Goal: Check status: Check status

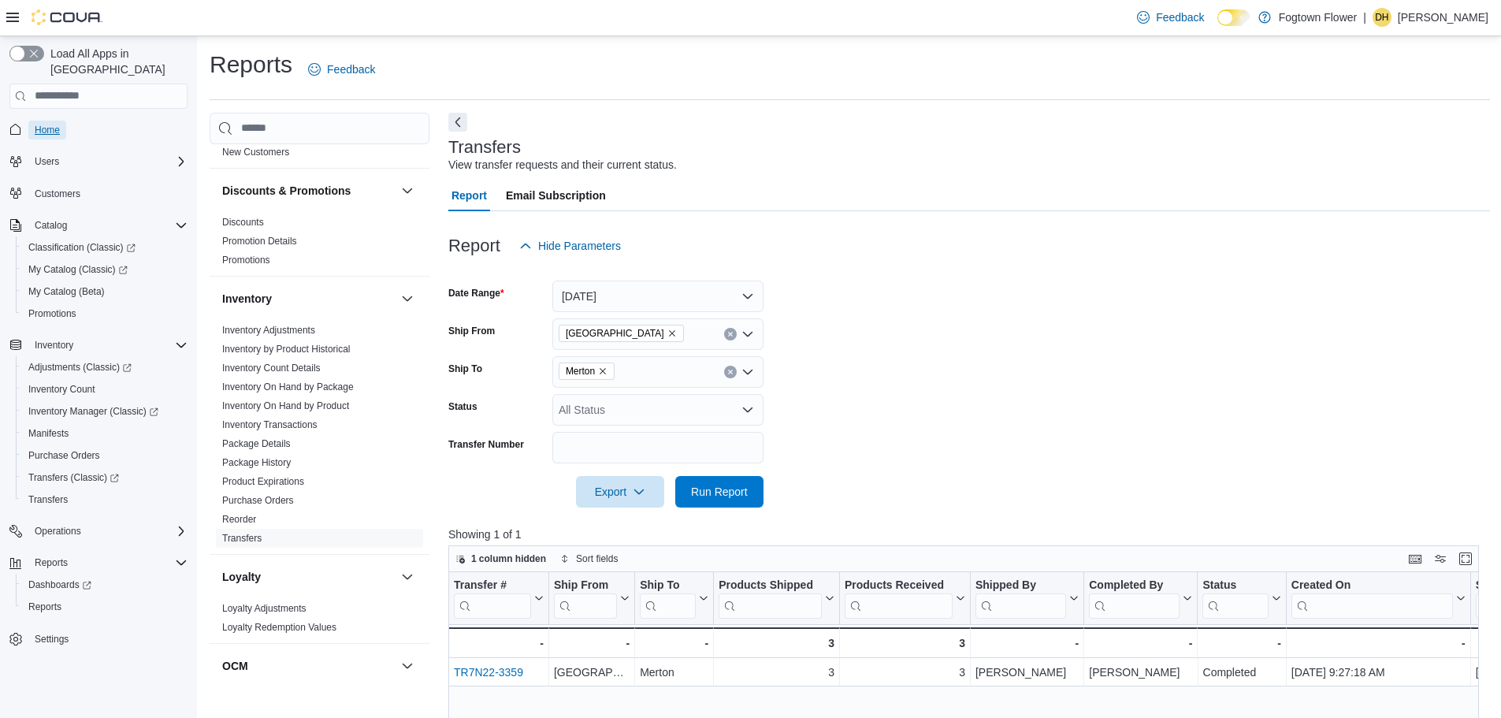
click at [53, 124] on span "Home" at bounding box center [47, 130] width 25 height 13
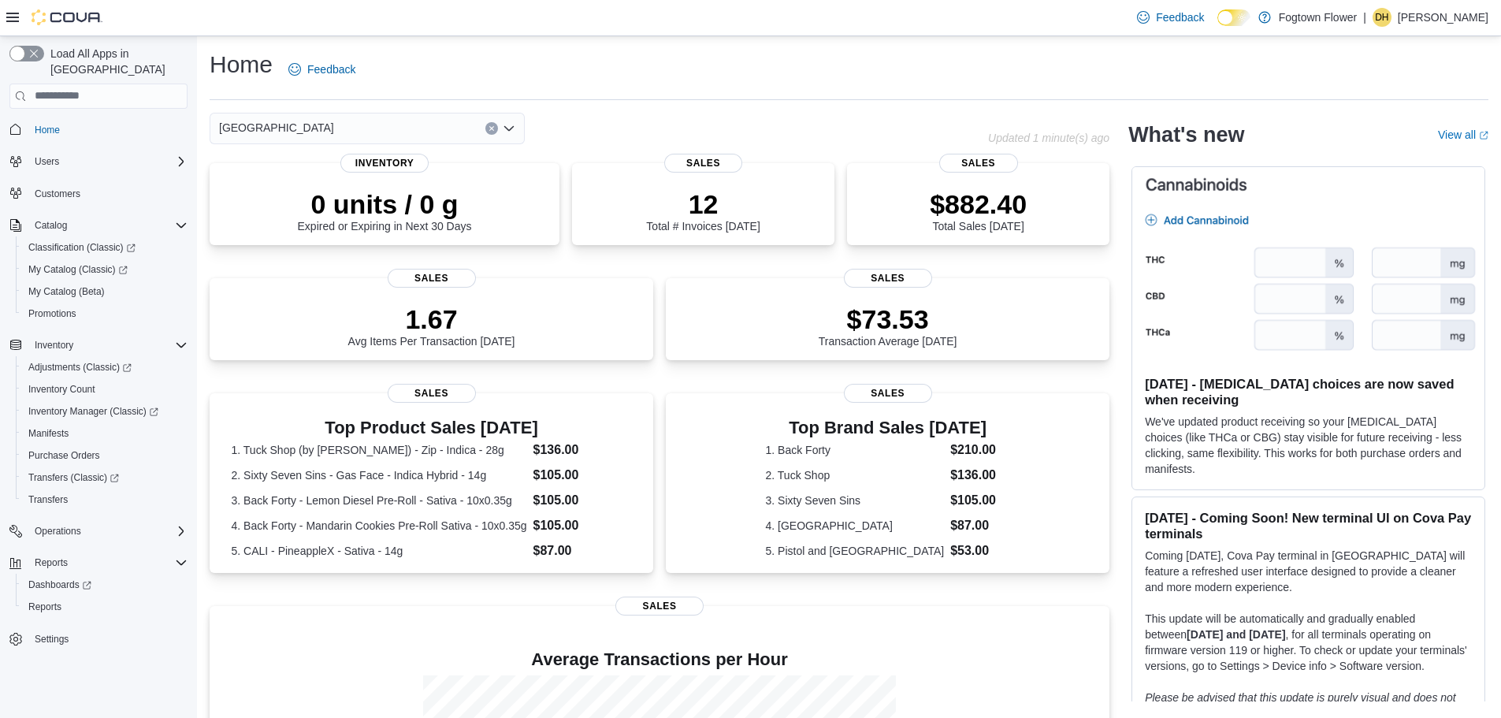
click at [320, 124] on div "[GEOGRAPHIC_DATA]" at bounding box center [367, 129] width 315 height 32
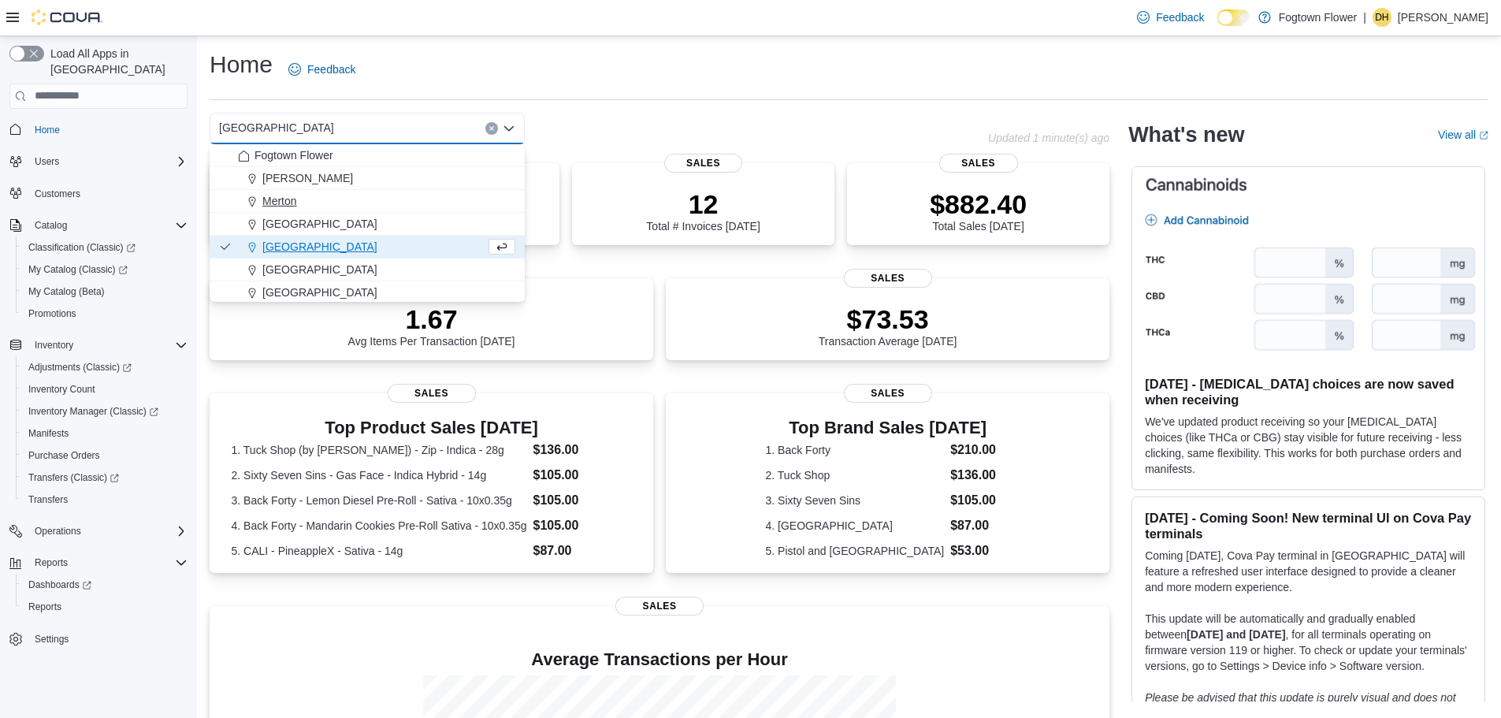
click at [283, 199] on span "Merton" at bounding box center [279, 201] width 35 height 16
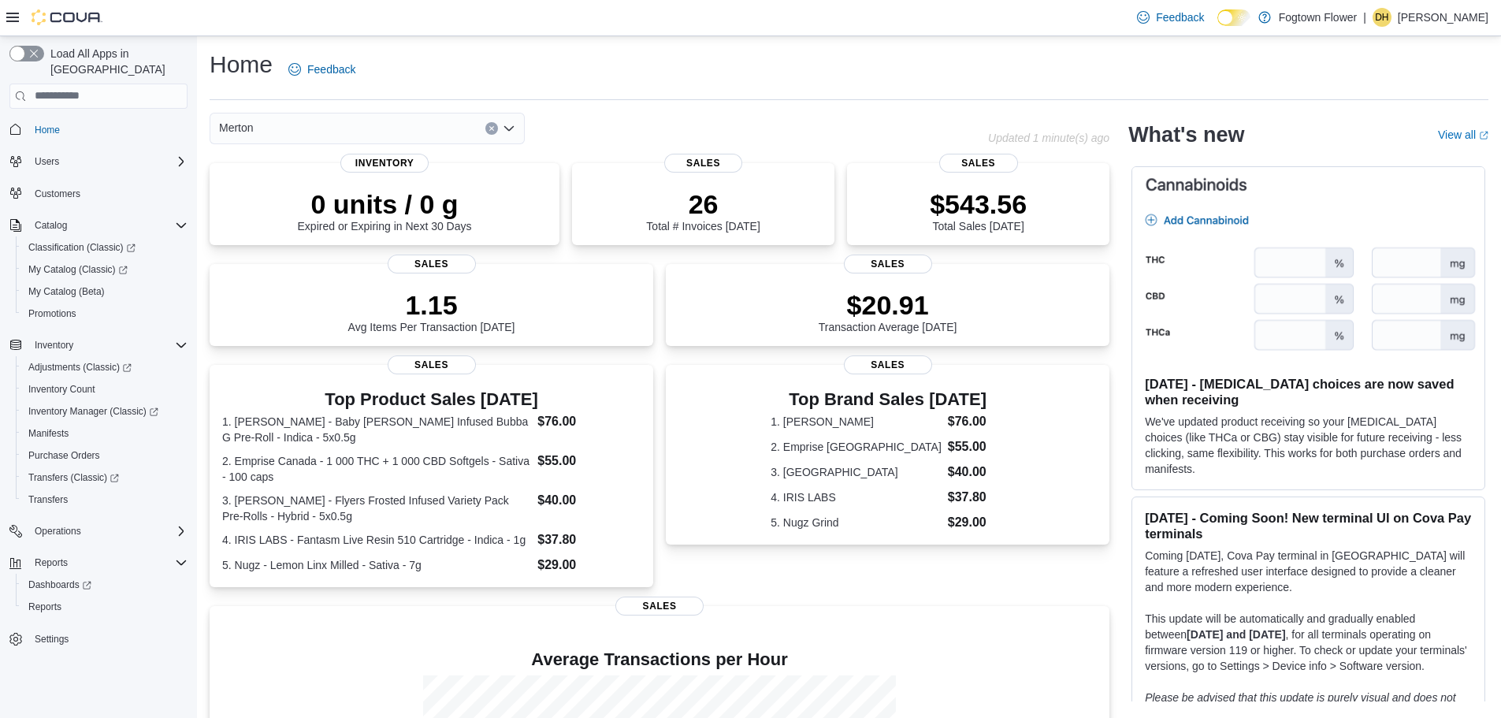
click at [334, 132] on div "Merton Combo box. Selected. [GEOGRAPHIC_DATA]. Press Backspace to delete [GEOGR…" at bounding box center [367, 129] width 315 height 32
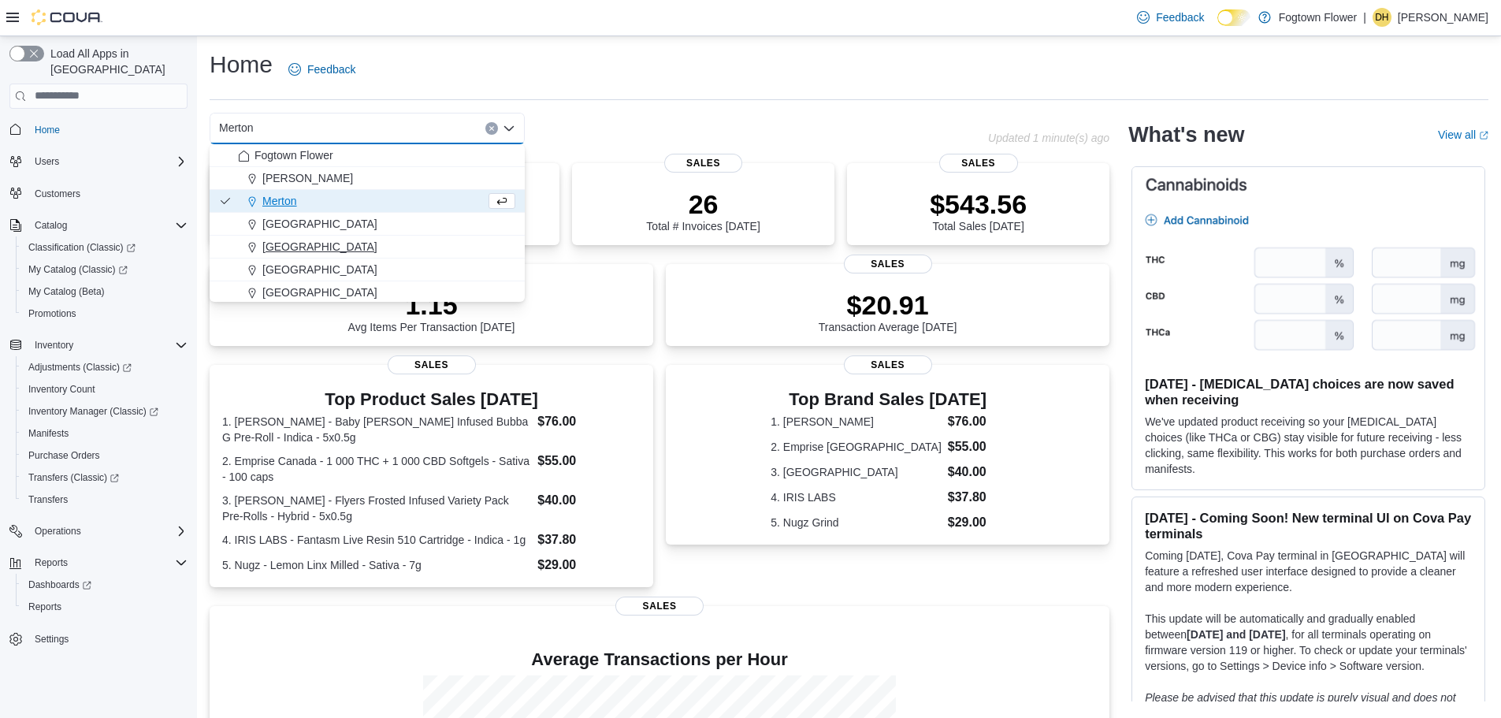
click at [314, 244] on span "[GEOGRAPHIC_DATA]" at bounding box center [319, 247] width 115 height 16
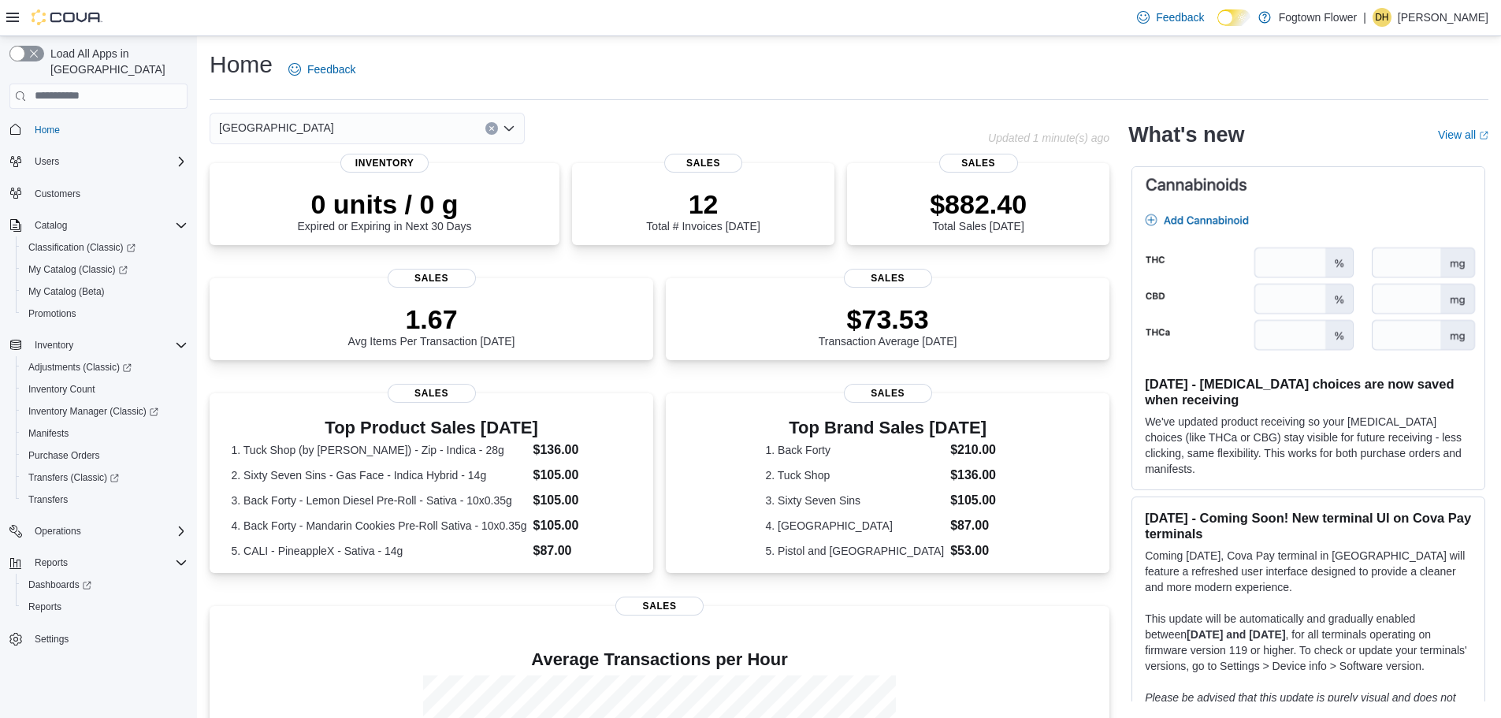
click at [329, 121] on div "[GEOGRAPHIC_DATA]" at bounding box center [367, 129] width 315 height 32
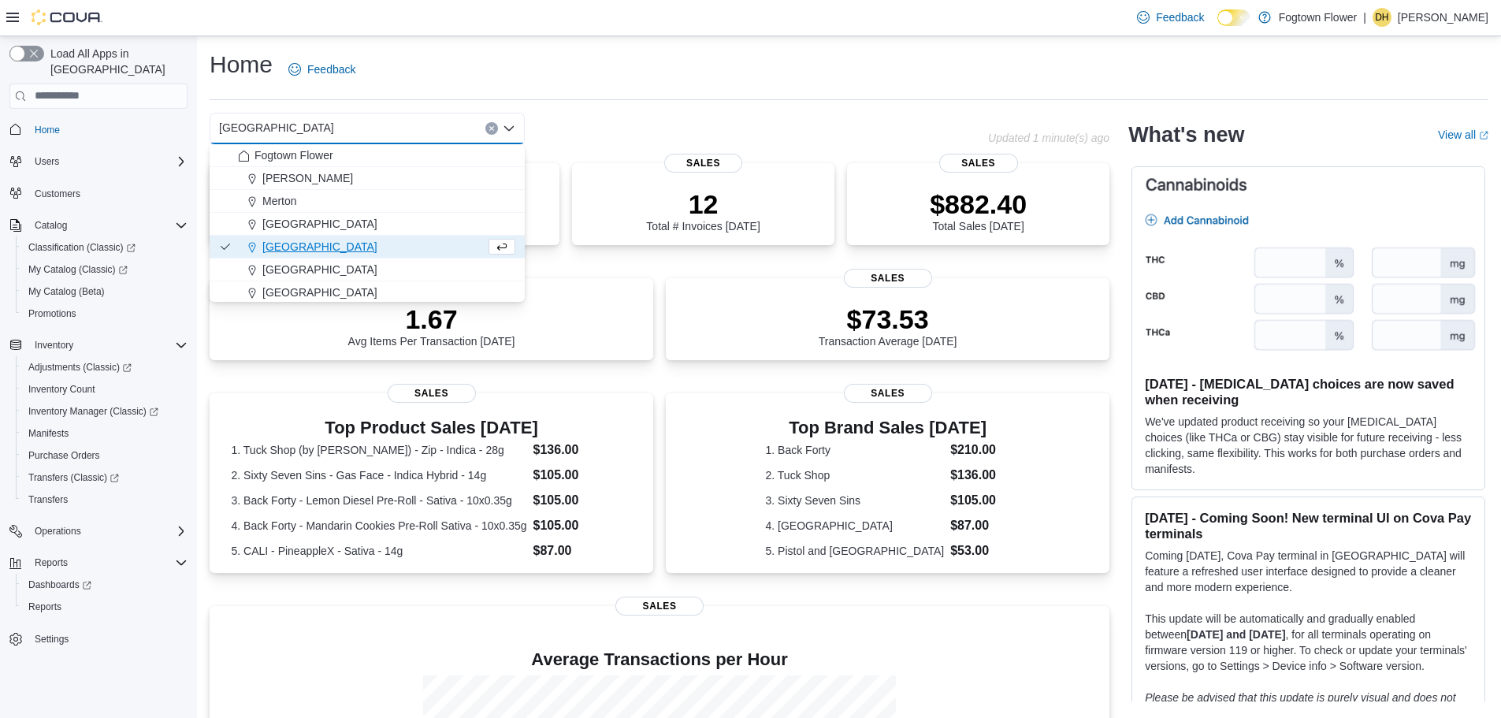
click at [398, 76] on div "Home Feedback" at bounding box center [849, 69] width 1279 height 41
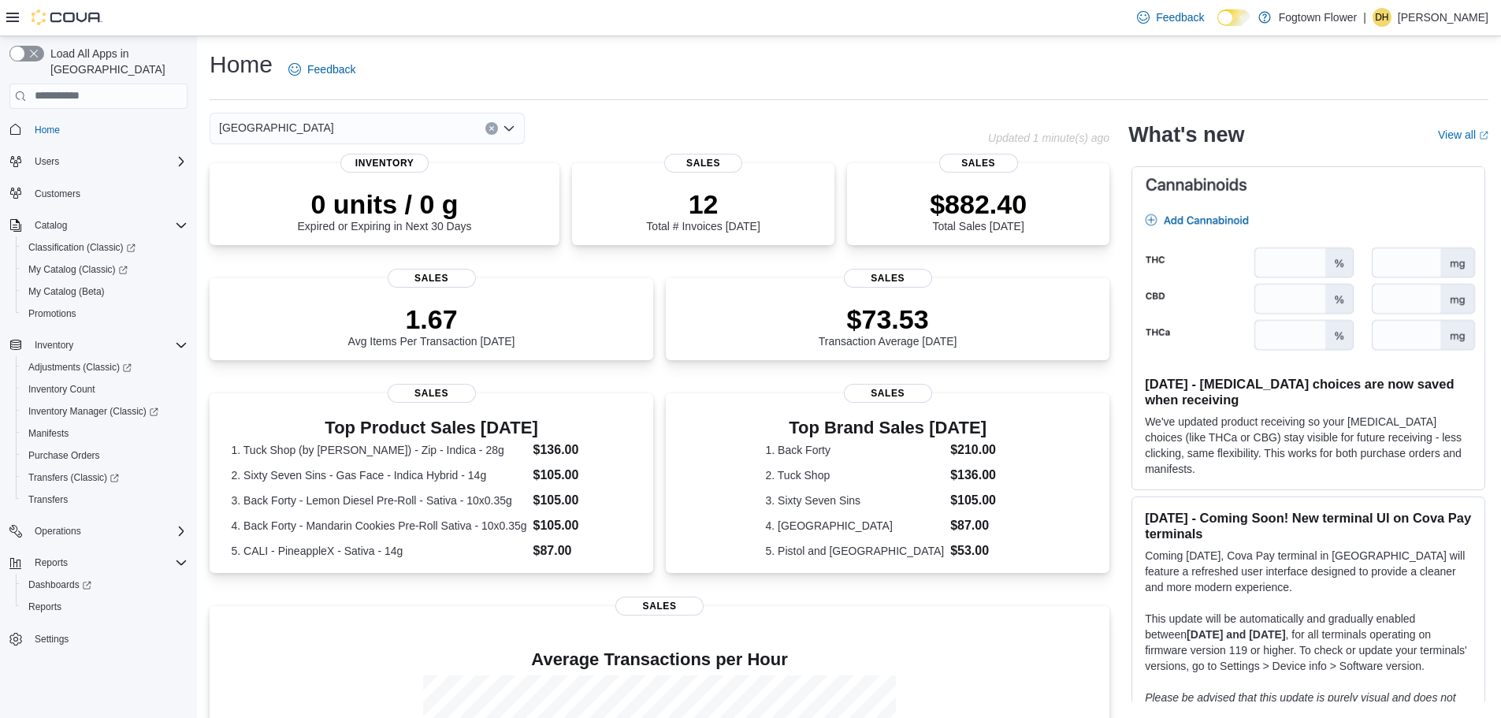
click at [363, 145] on div "[GEOGRAPHIC_DATA] Updated 1 minute(s) ago 0 units / 0 g Expired or Expiring in …" at bounding box center [660, 526] width 900 height 826
click at [355, 135] on div "[GEOGRAPHIC_DATA]" at bounding box center [367, 129] width 315 height 32
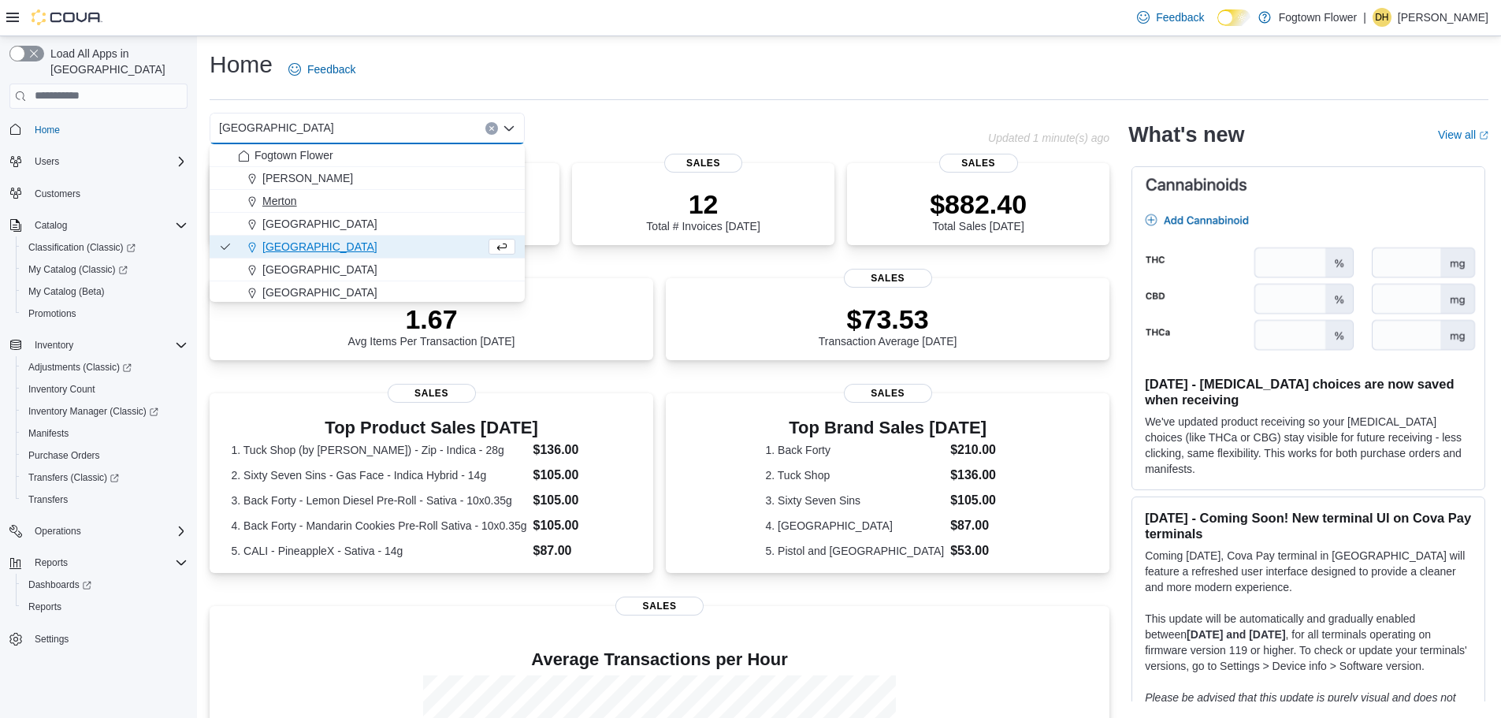
click at [290, 203] on span "Merton" at bounding box center [279, 201] width 35 height 16
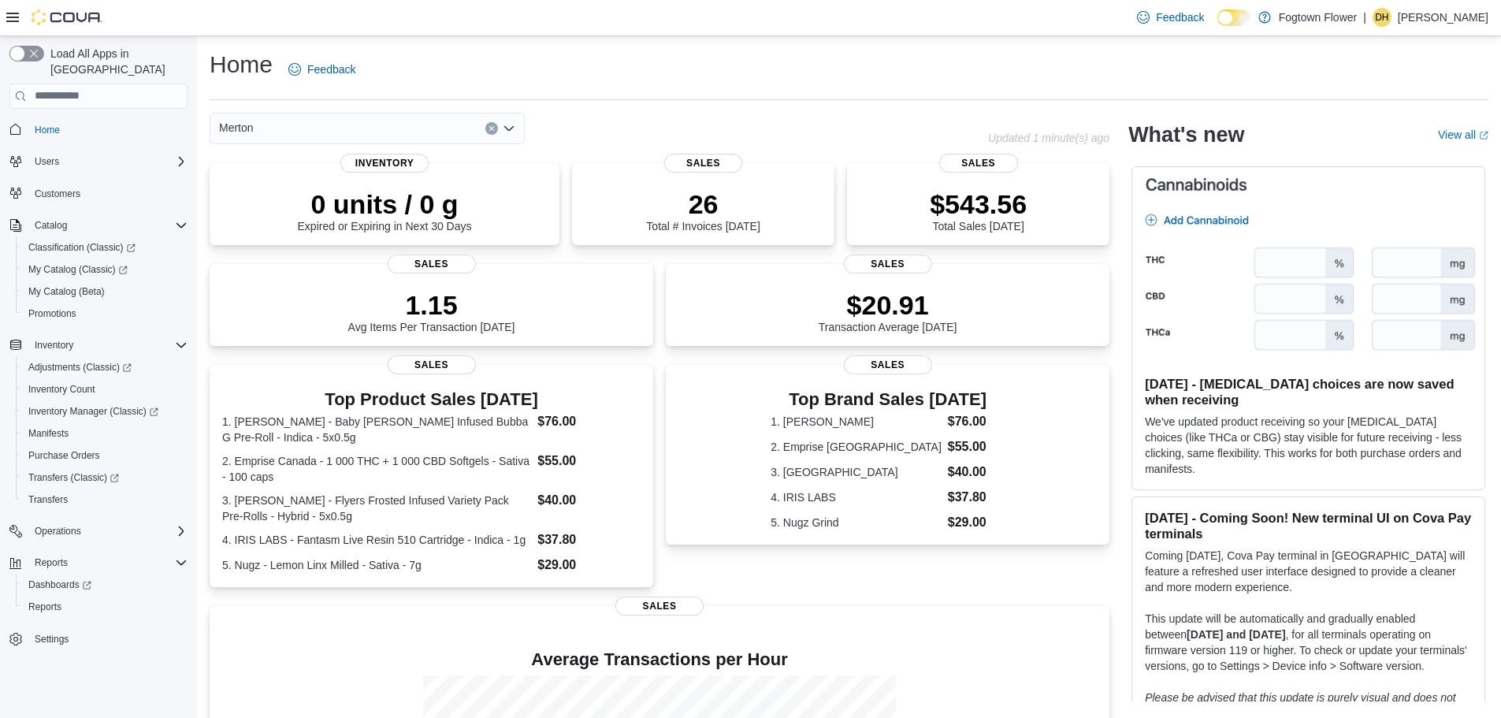
click at [350, 124] on div "Merton Combo box. Selected. [GEOGRAPHIC_DATA]. Press Backspace to delete [GEOGR…" at bounding box center [367, 129] width 315 height 32
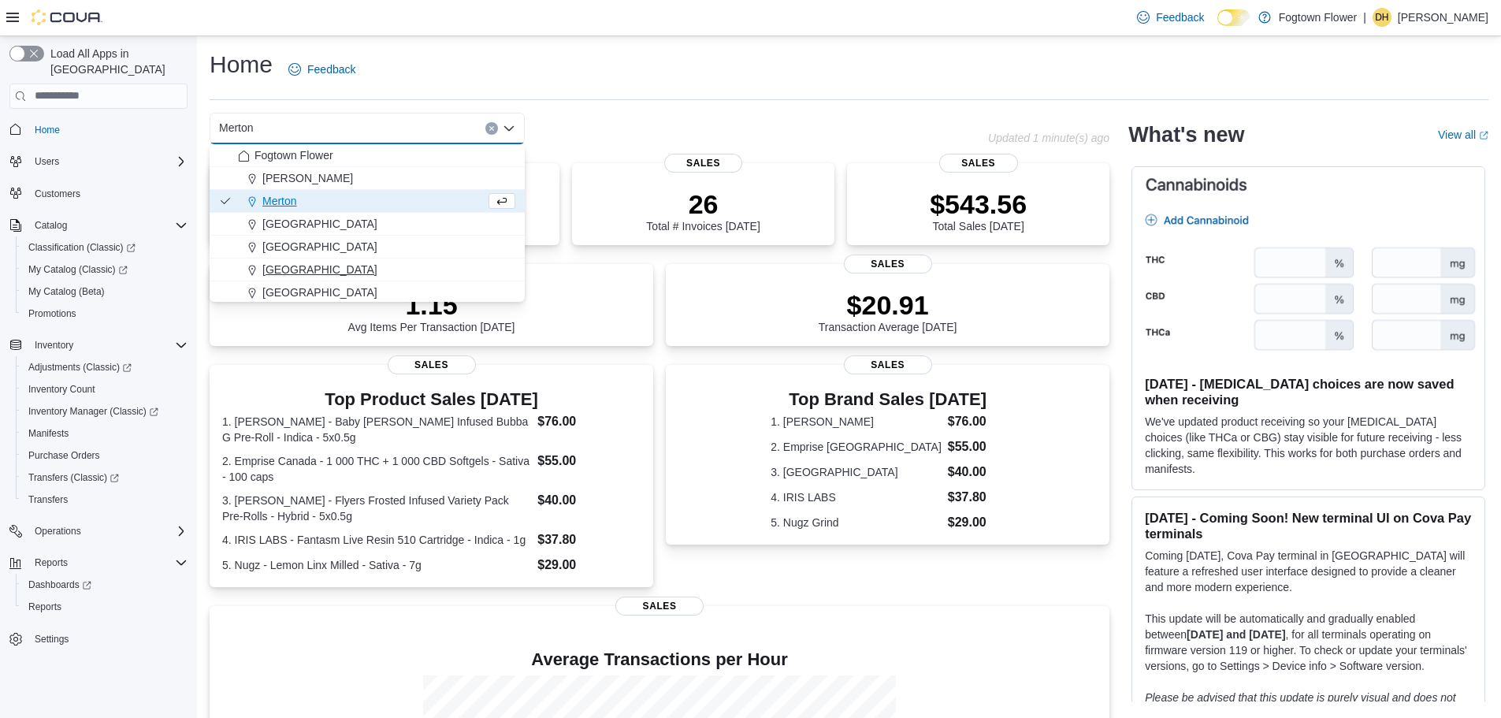
click at [313, 278] on button "[GEOGRAPHIC_DATA]" at bounding box center [367, 270] width 315 height 23
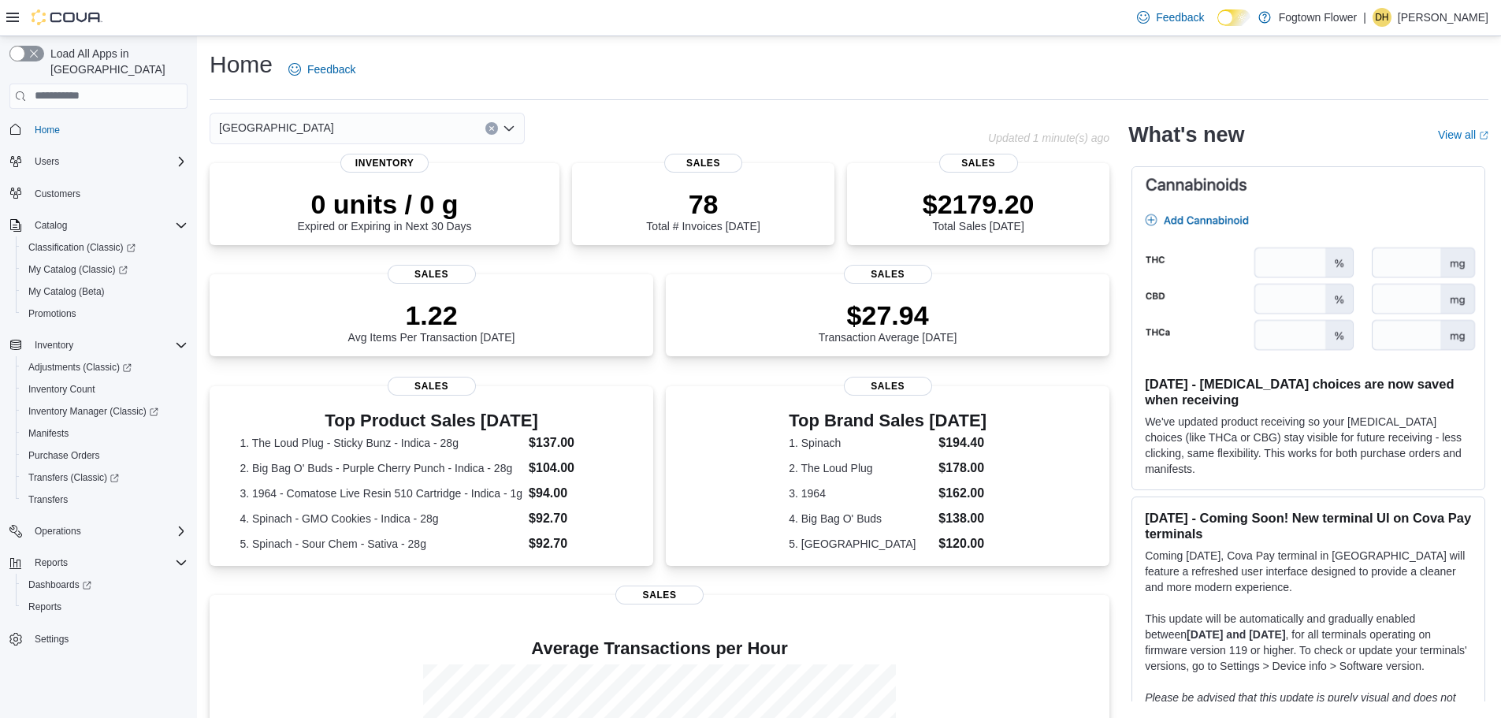
click at [391, 131] on div "[GEOGRAPHIC_DATA]" at bounding box center [367, 129] width 315 height 32
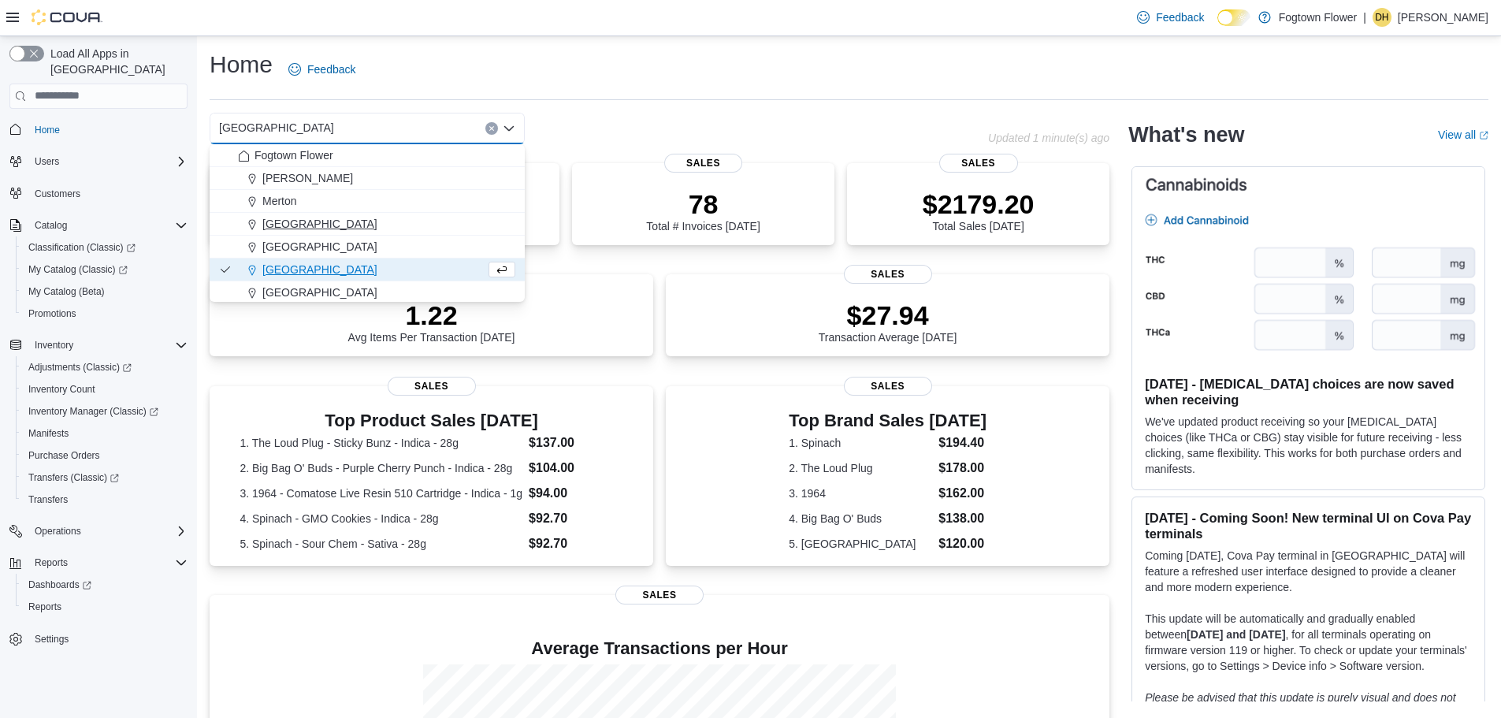
click at [299, 228] on span "[GEOGRAPHIC_DATA]" at bounding box center [319, 224] width 115 height 16
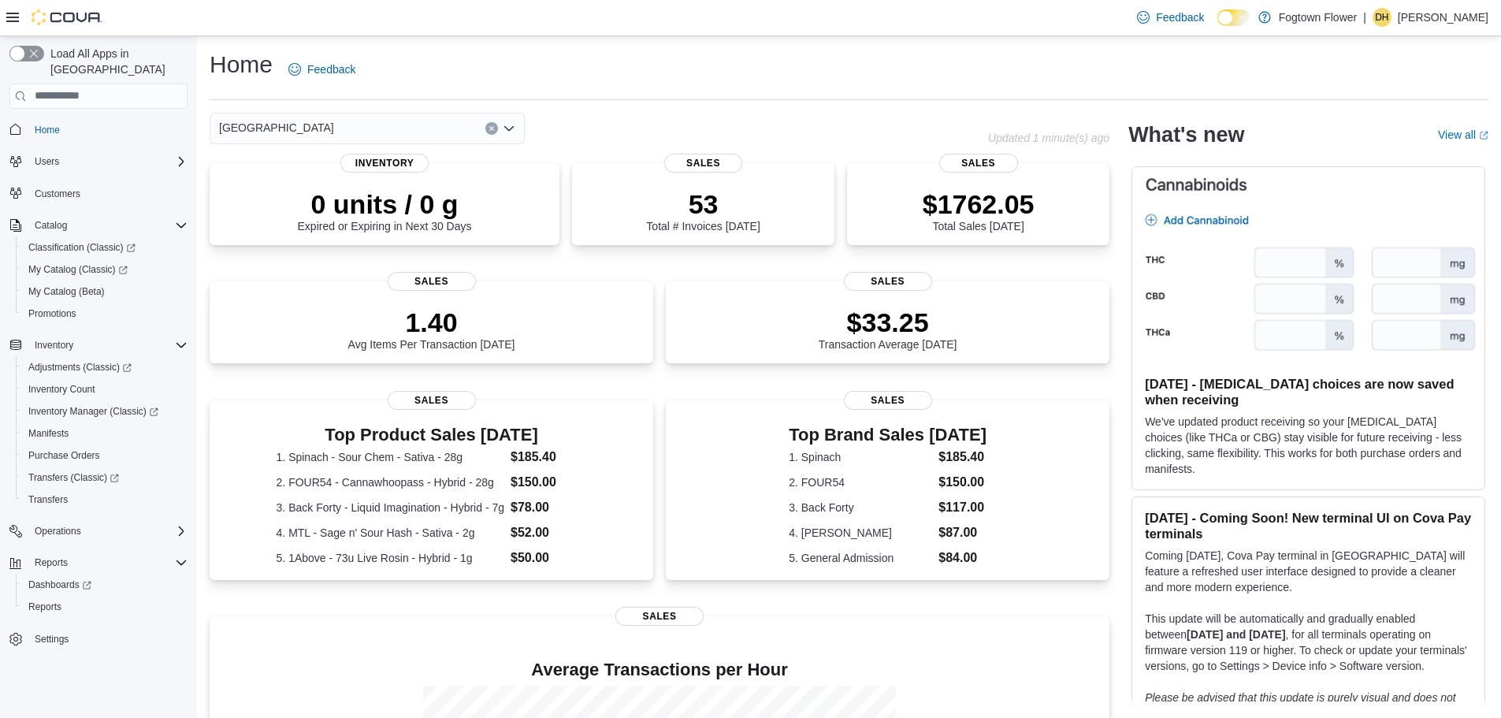
click at [322, 121] on div "Midtown Combo box. Selected. [GEOGRAPHIC_DATA]. Press Backspace to delete [GEOG…" at bounding box center [367, 129] width 315 height 32
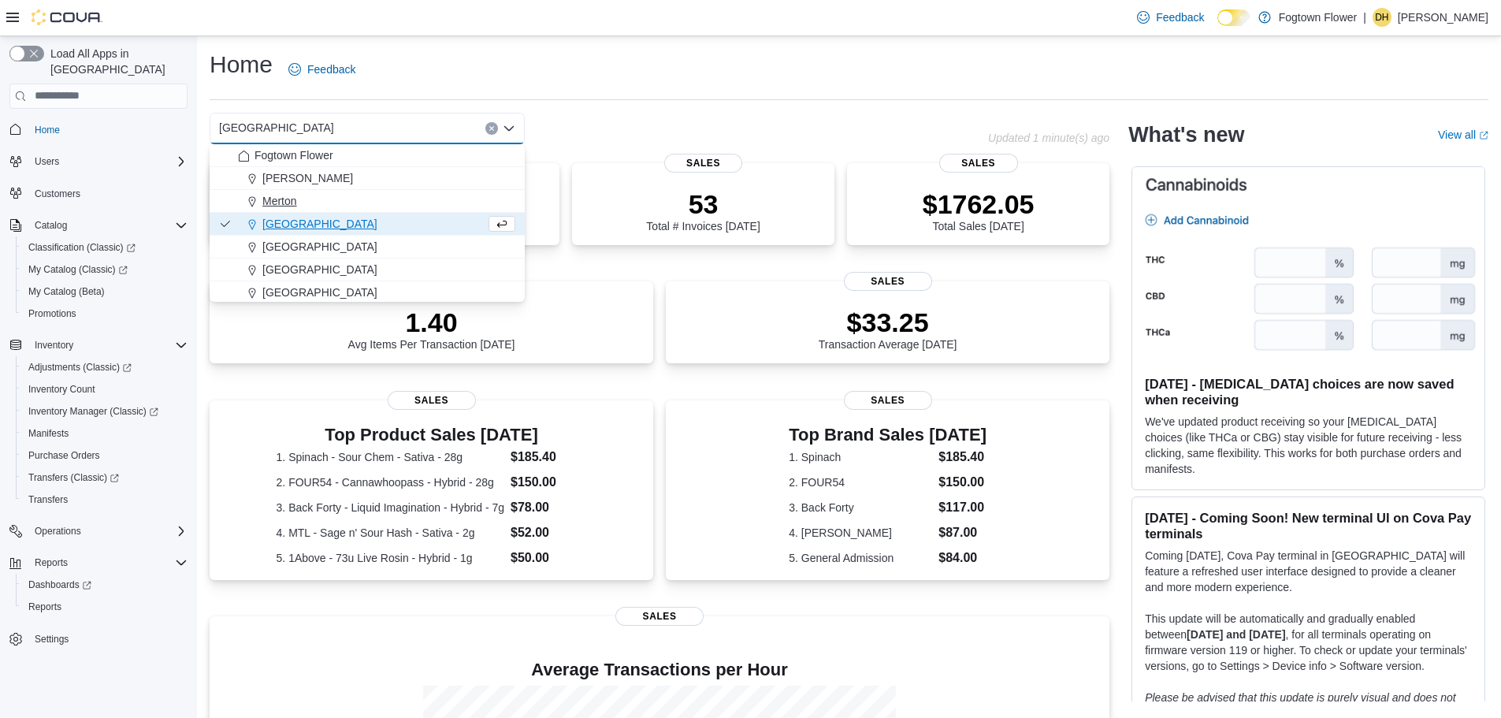
click at [289, 198] on span "Merton" at bounding box center [279, 201] width 35 height 16
